Goal: Task Accomplishment & Management: Manage account settings

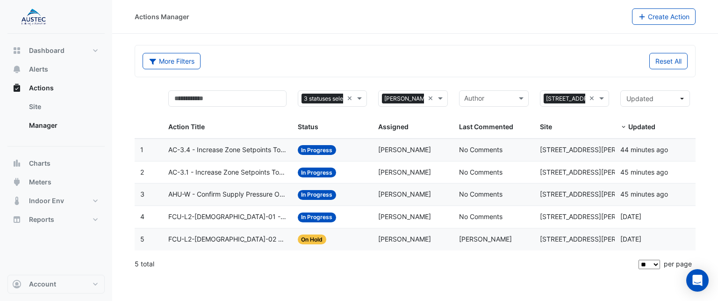
click at [236, 213] on span "FCU-L2-Male-01 - Inspect Zone Temp Broken Sensor" at bounding box center [227, 216] width 118 height 11
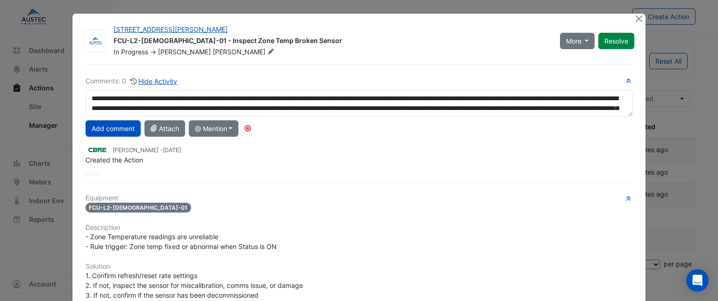
scroll to position [19, 0]
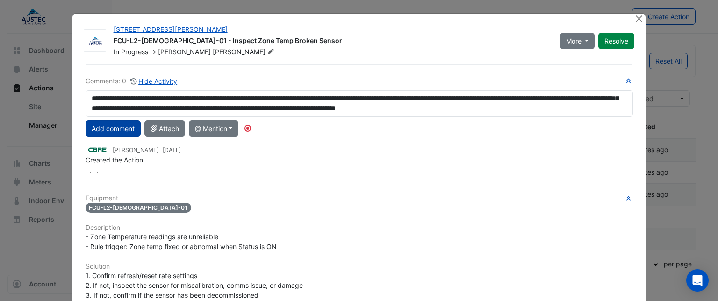
type textarea "**********"
click at [112, 129] on button "Add comment" at bounding box center [113, 128] width 55 height 16
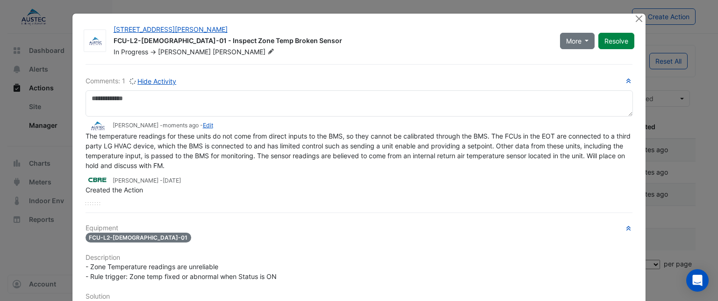
scroll to position [0, 0]
click at [582, 41] on button "More" at bounding box center [577, 41] width 35 height 16
click at [579, 59] on button "On Hold" at bounding box center [594, 61] width 74 height 14
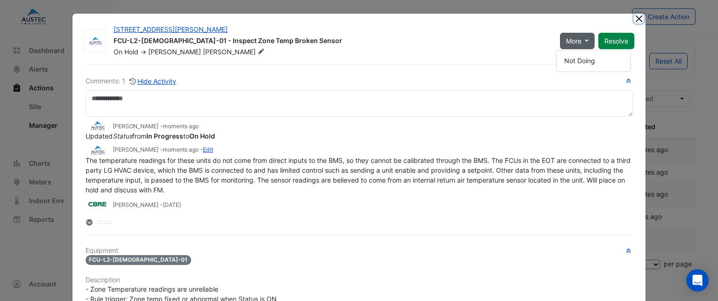
click at [635, 18] on button "Close" at bounding box center [639, 19] width 10 height 10
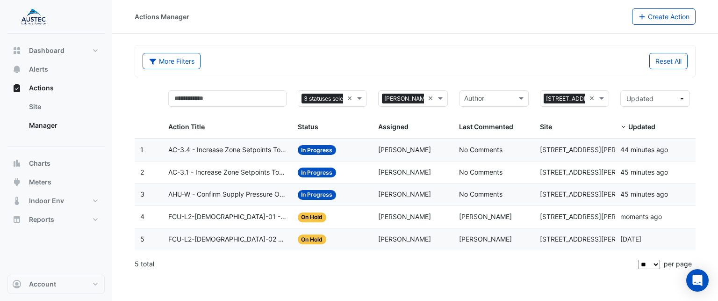
click at [208, 193] on span "AHU-W - Confirm Supply Pressure Override (Energy Waste)" at bounding box center [227, 194] width 118 height 11
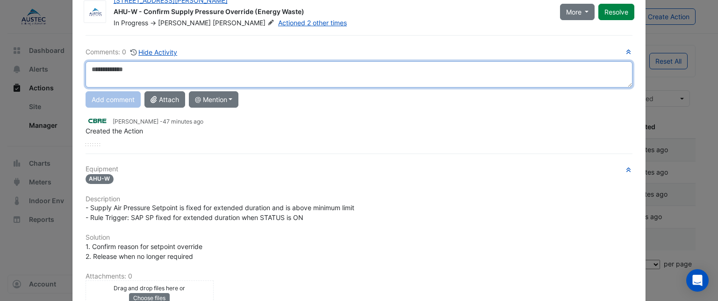
scroll to position [174, 0]
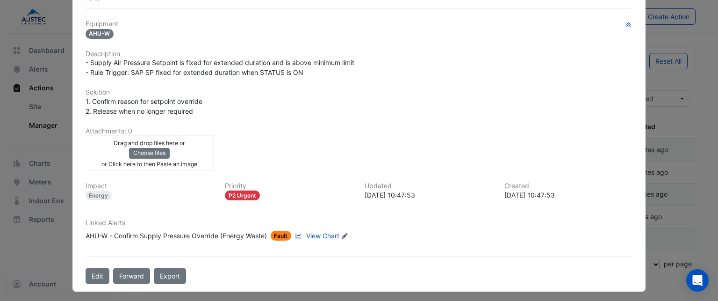
click at [318, 233] on span "View Chart" at bounding box center [322, 235] width 33 height 8
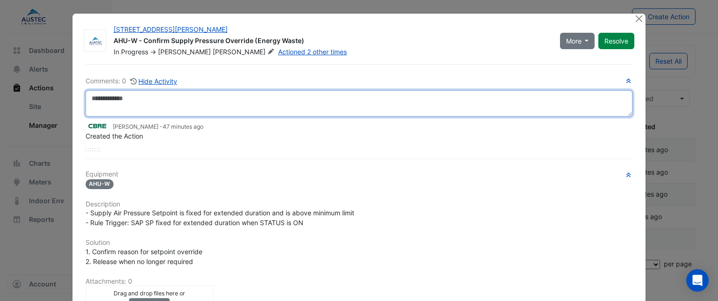
click at [155, 95] on textarea at bounding box center [359, 103] width 547 height 26
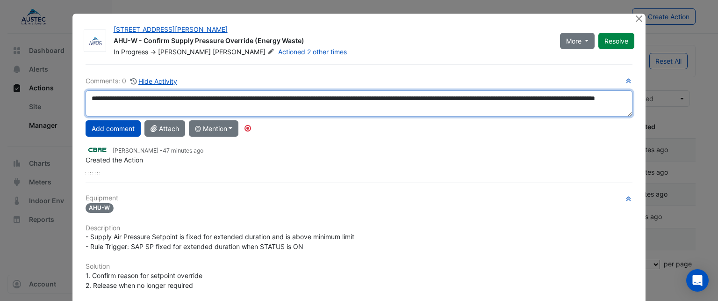
scroll to position [174, 0]
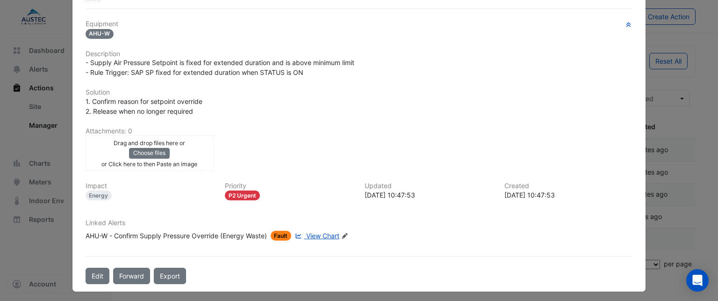
type textarea "**********"
click at [315, 231] on span "View Chart" at bounding box center [322, 235] width 33 height 8
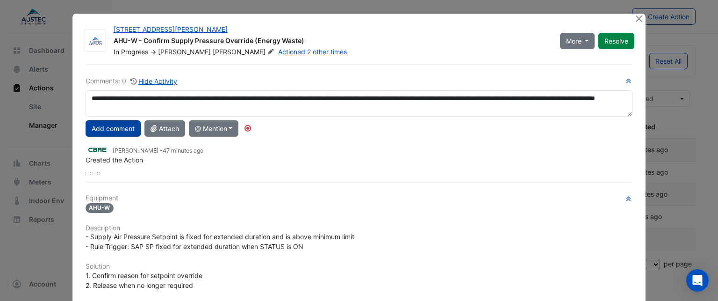
click at [97, 129] on button "Add comment" at bounding box center [113, 128] width 55 height 16
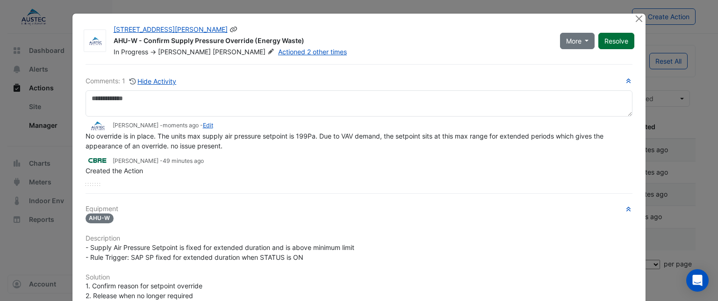
click at [614, 43] on button "Resolve" at bounding box center [616, 41] width 36 height 16
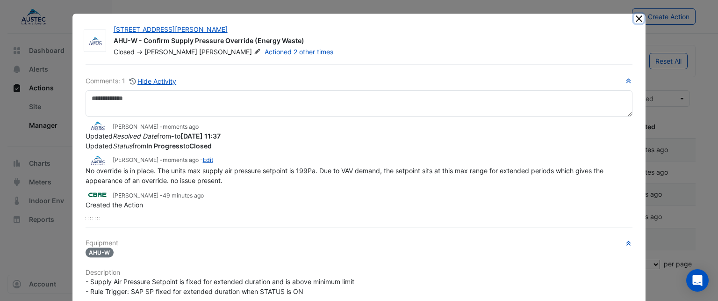
click at [636, 18] on button "Close" at bounding box center [639, 19] width 10 height 10
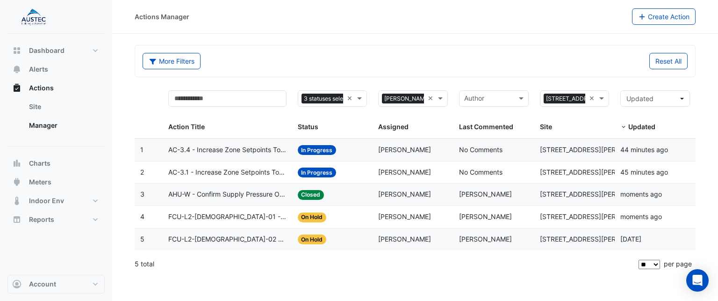
click at [231, 168] on span "AC-3.1 - Increase Zone Setpoints Too Low (Energy Saving)" at bounding box center [227, 172] width 118 height 11
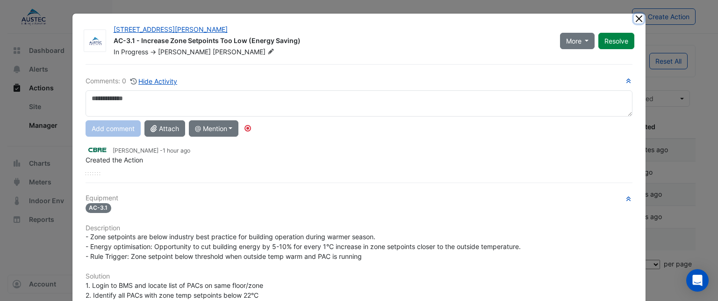
click at [636, 22] on button "Close" at bounding box center [639, 19] width 10 height 10
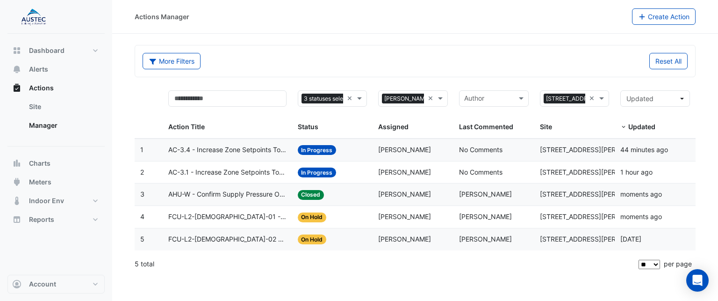
click at [223, 165] on datatable-body-cell "Action Title: AC-3.1 - Increase Zone Setpoints Too Low (Energy Saving)" at bounding box center [227, 172] width 129 height 22
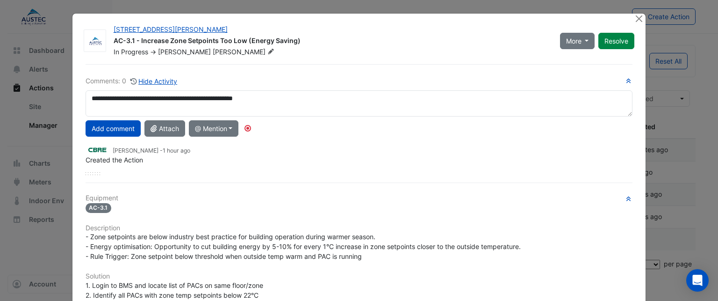
type textarea "**********"
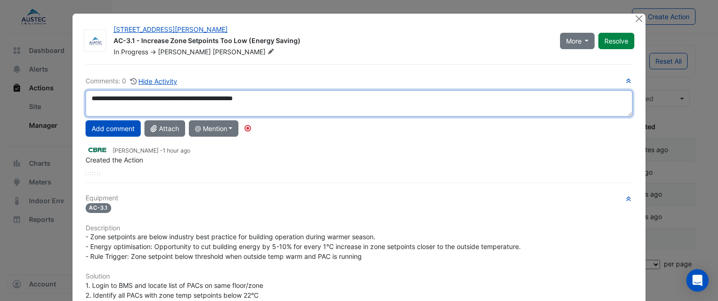
drag, startPoint x: 286, startPoint y: 99, endPoint x: 0, endPoint y: 66, distance: 288.0
click at [0, 66] on ngb-modal-window "14 Stratton Street AC-3.1 - Increase Zone Setpoints Too Low (Energy Saving) In …" at bounding box center [359, 150] width 718 height 301
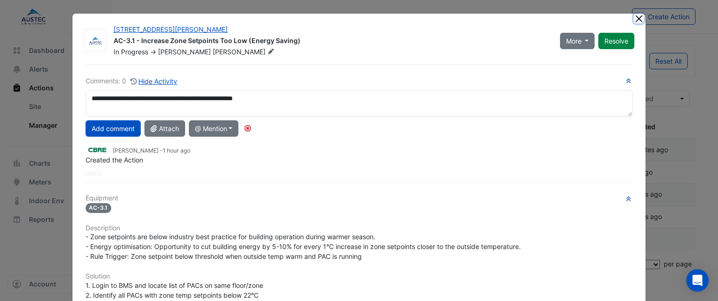
click at [638, 21] on button "Close" at bounding box center [639, 19] width 10 height 10
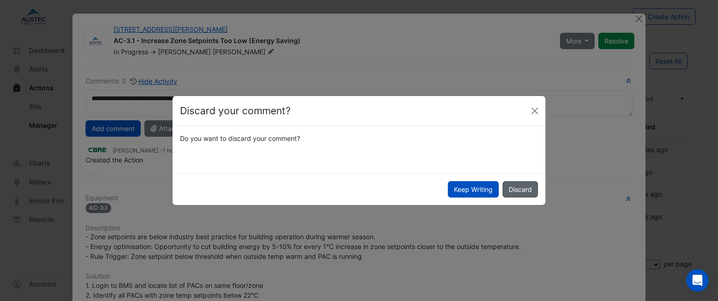
click at [513, 190] on button "Discard" at bounding box center [521, 189] width 36 height 16
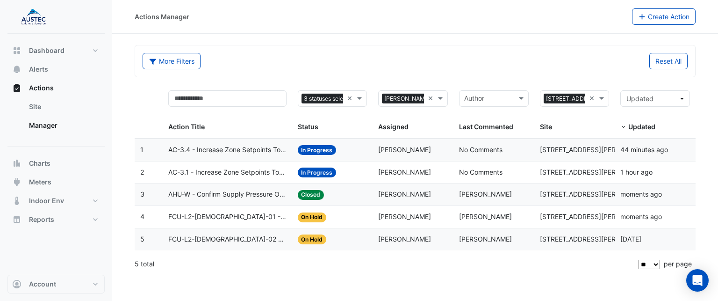
click at [216, 173] on span "AC-3.1 - Increase Zone Setpoints Too Low (Energy Saving)" at bounding box center [227, 172] width 118 height 11
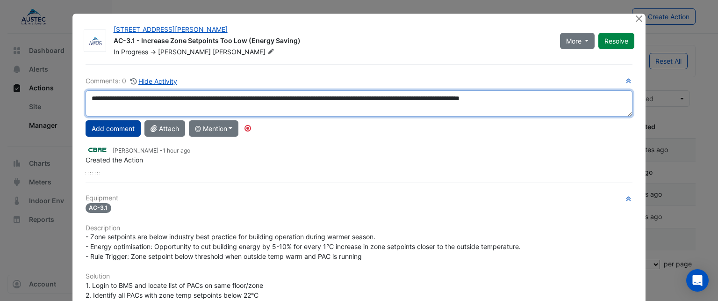
type textarea "**********"
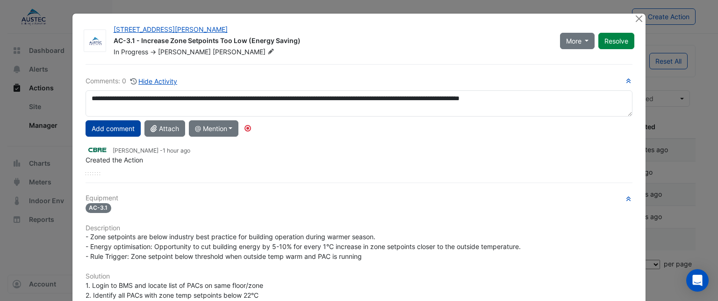
click at [107, 131] on button "Add comment" at bounding box center [113, 128] width 55 height 16
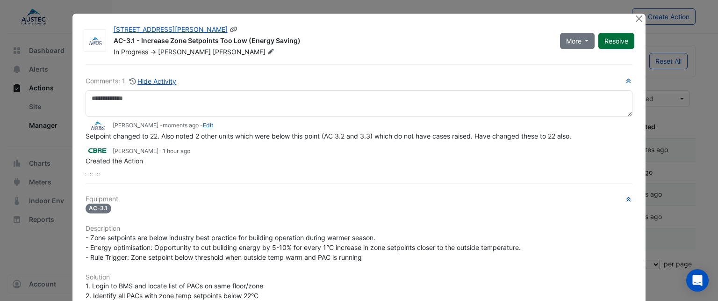
click at [615, 43] on button "Resolve" at bounding box center [616, 41] width 36 height 16
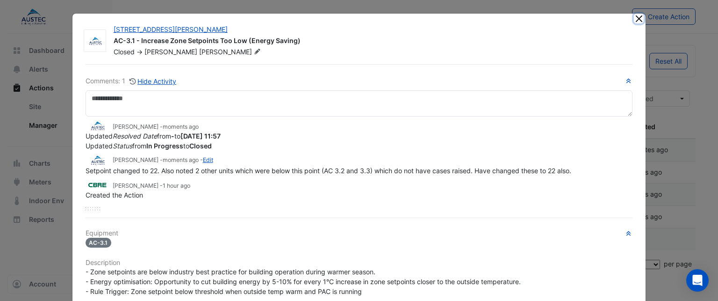
click at [637, 20] on button "Close" at bounding box center [639, 19] width 10 height 10
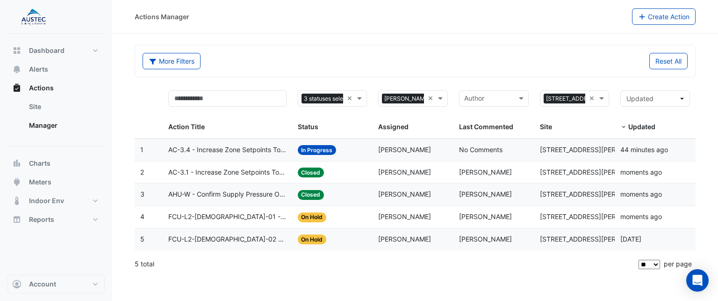
click at [209, 147] on span "AC-3.4 - Increase Zone Setpoints Too Low (Energy Saving)" at bounding box center [227, 149] width 118 height 11
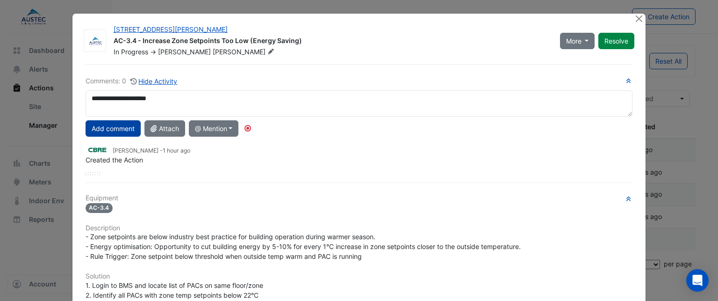
type textarea "**********"
click at [104, 128] on button "Add comment" at bounding box center [113, 128] width 55 height 16
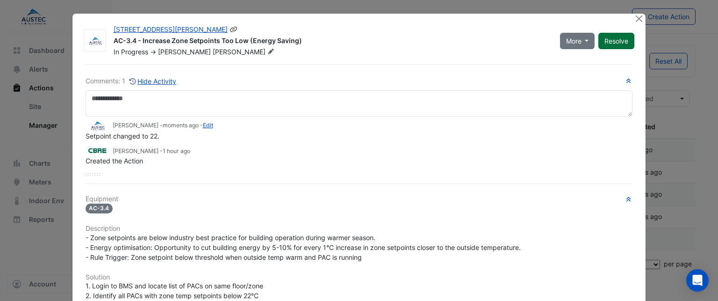
click at [610, 42] on button "Resolve" at bounding box center [616, 41] width 36 height 16
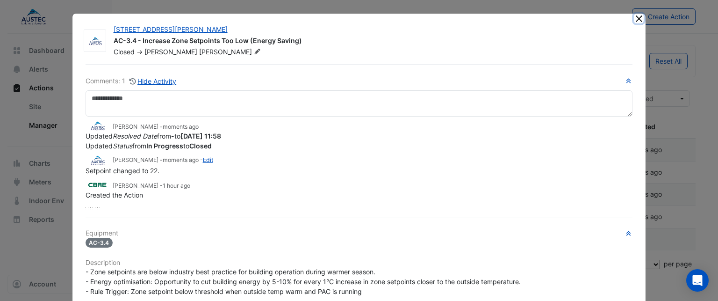
click at [634, 17] on button "Close" at bounding box center [639, 19] width 10 height 10
